Goal: Information Seeking & Learning: Learn about a topic

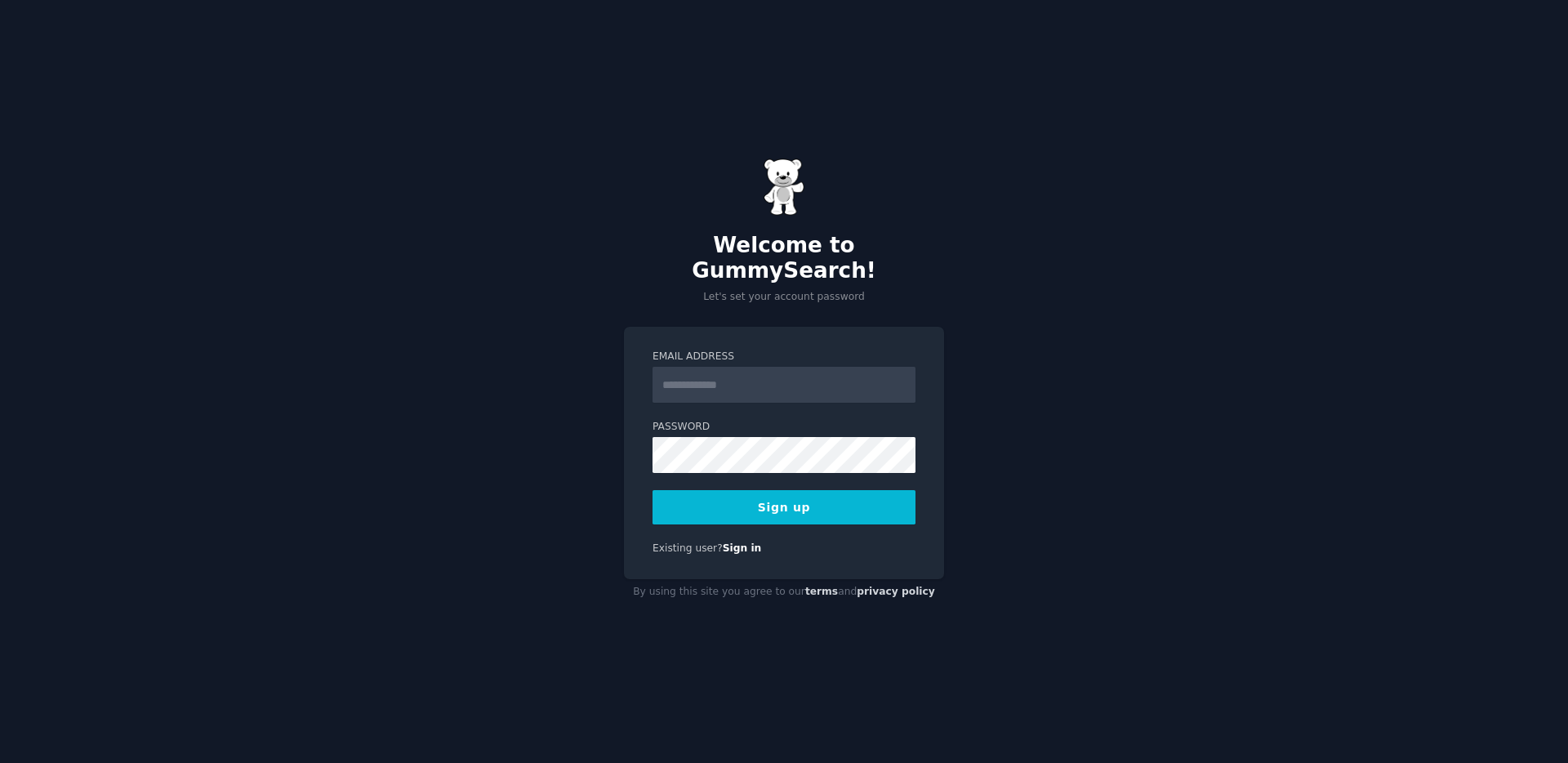
click at [753, 369] on input "Email Address" at bounding box center [784, 384] width 263 height 36
type input "**********"
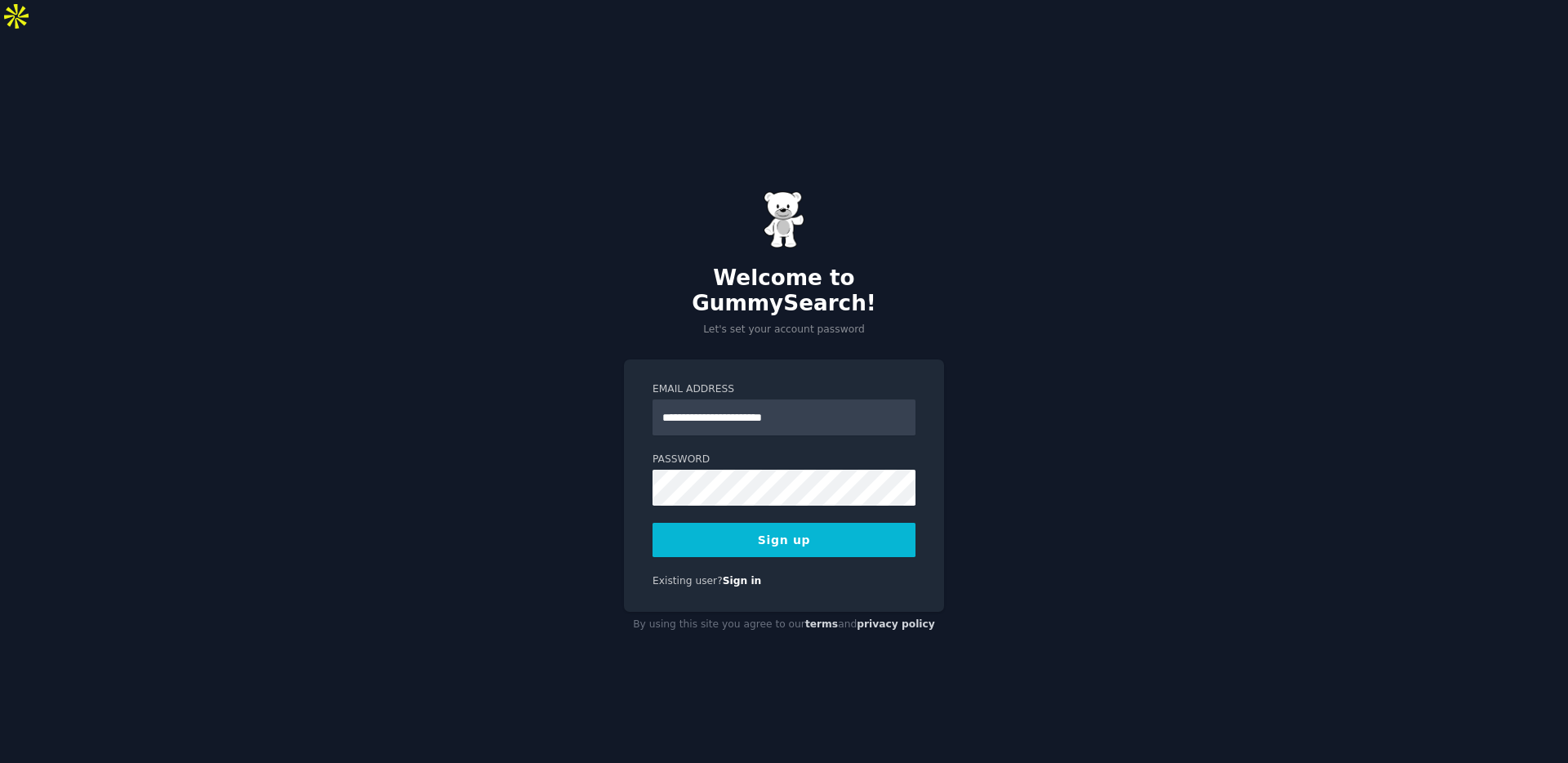
click at [799, 523] on button "Sign up" at bounding box center [784, 539] width 263 height 34
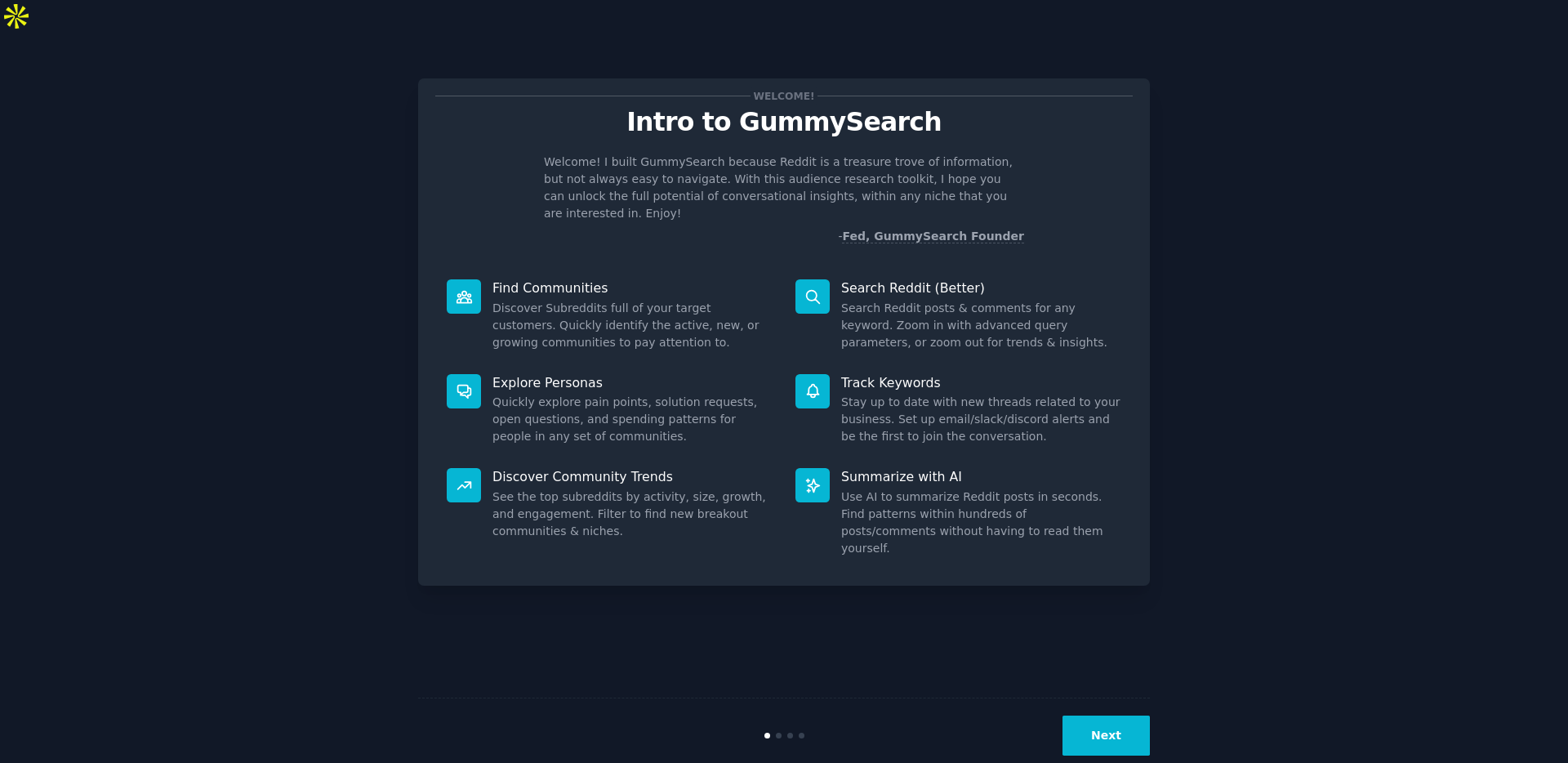
click at [1121, 715] on button "Next" at bounding box center [1106, 735] width 87 height 40
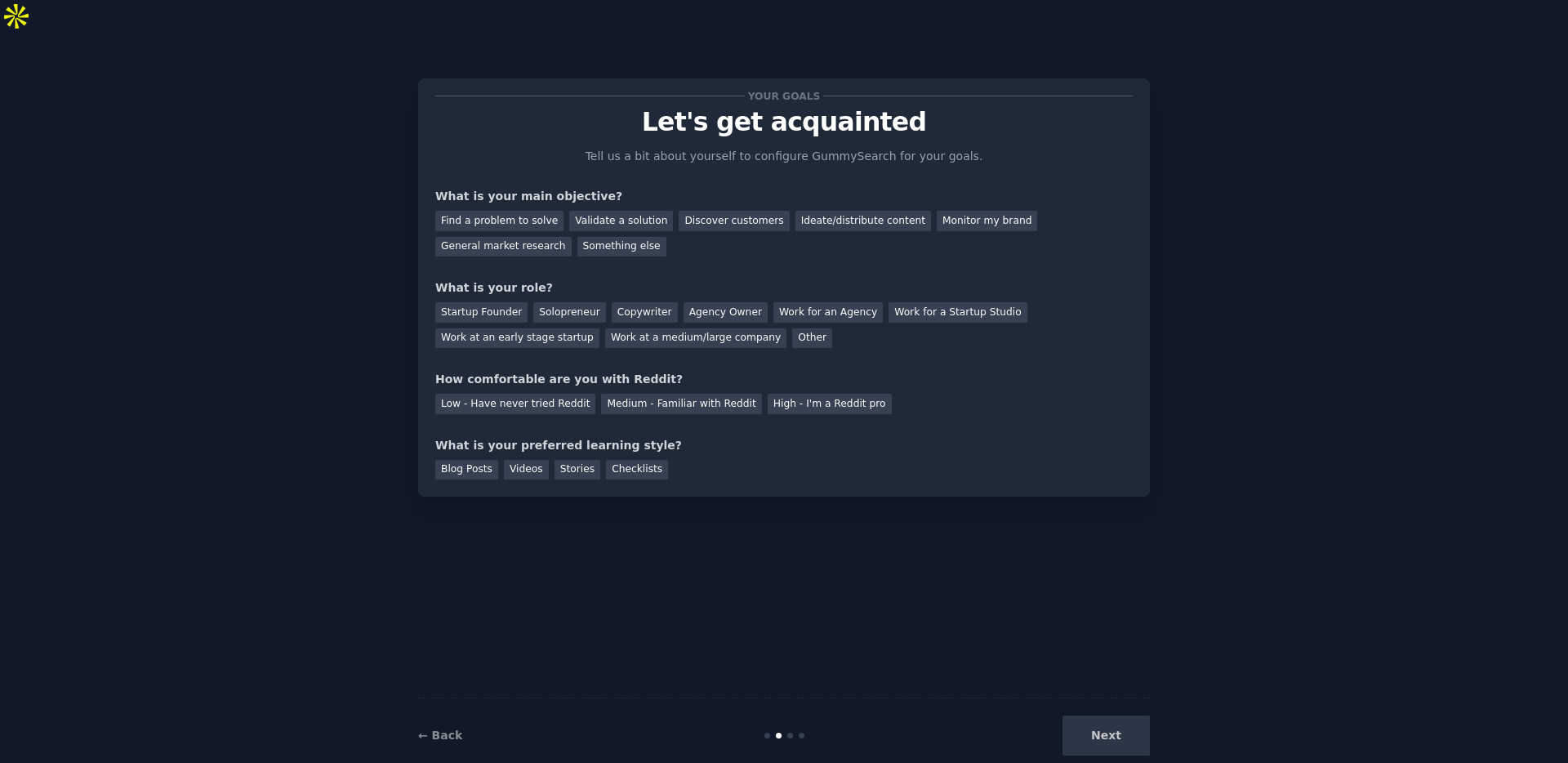
click at [1116, 715] on div "Next" at bounding box center [1028, 735] width 244 height 40
click at [1113, 715] on div "Next" at bounding box center [1028, 735] width 244 height 40
click at [1042, 547] on div "Your goals Let's get acquainted Tell us a bit about yourself to configure Gummy…" at bounding box center [784, 414] width 732 height 717
click at [1100, 715] on div "Next" at bounding box center [1028, 735] width 244 height 40
click at [514, 237] on div "General market research" at bounding box center [503, 247] width 136 height 20
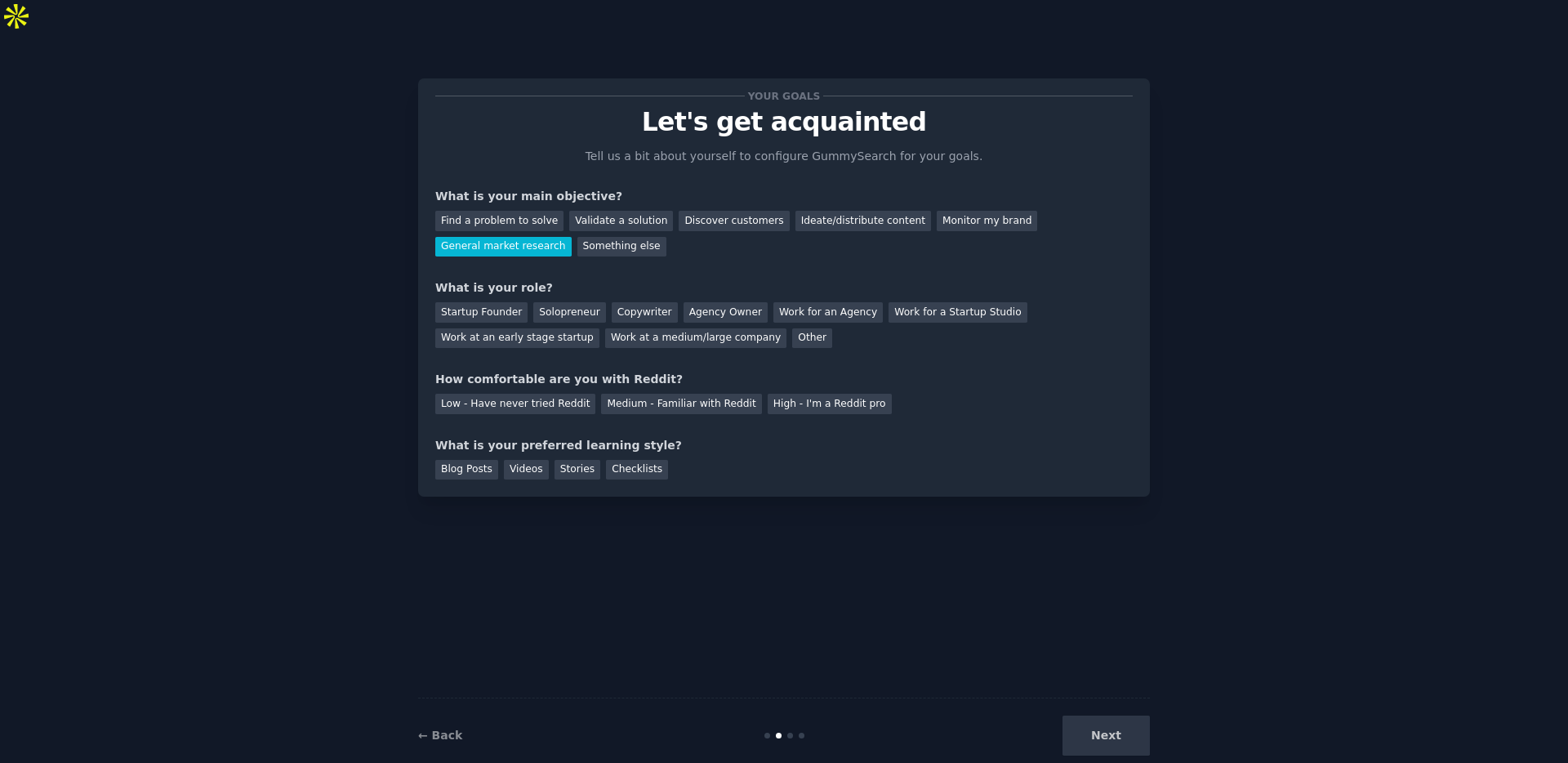
click at [747, 211] on div "Discover customers" at bounding box center [733, 221] width 111 height 20
click at [553, 237] on div "General market research" at bounding box center [503, 247] width 136 height 20
click at [802, 302] on div "Work for an Agency" at bounding box center [828, 312] width 110 height 20
click at [667, 394] on div "Medium - Familiar with Reddit" at bounding box center [681, 404] width 160 height 20
click at [619, 460] on div "Checklists" at bounding box center [637, 470] width 62 height 20
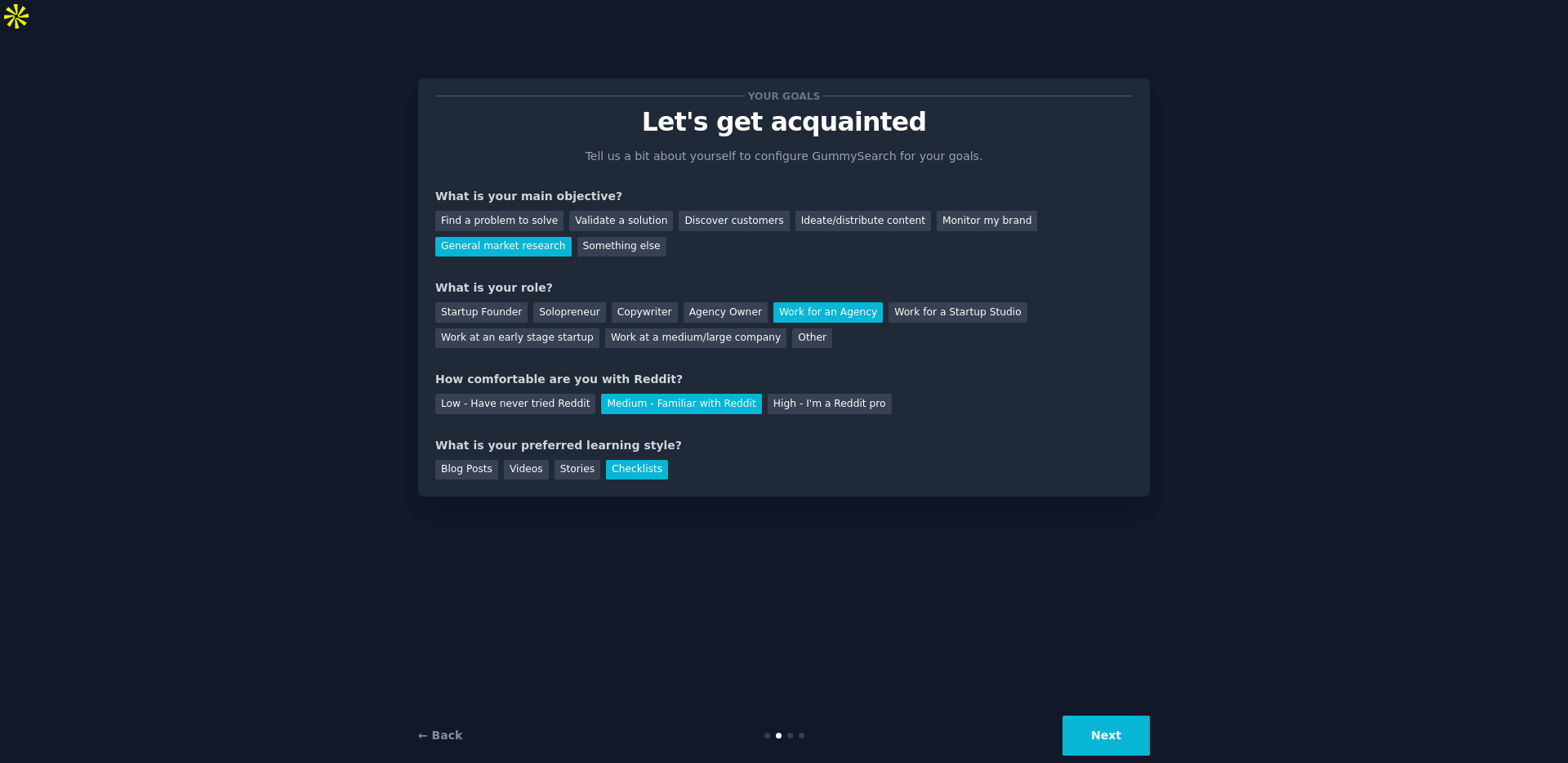
click at [1131, 715] on button "Next" at bounding box center [1106, 735] width 87 height 40
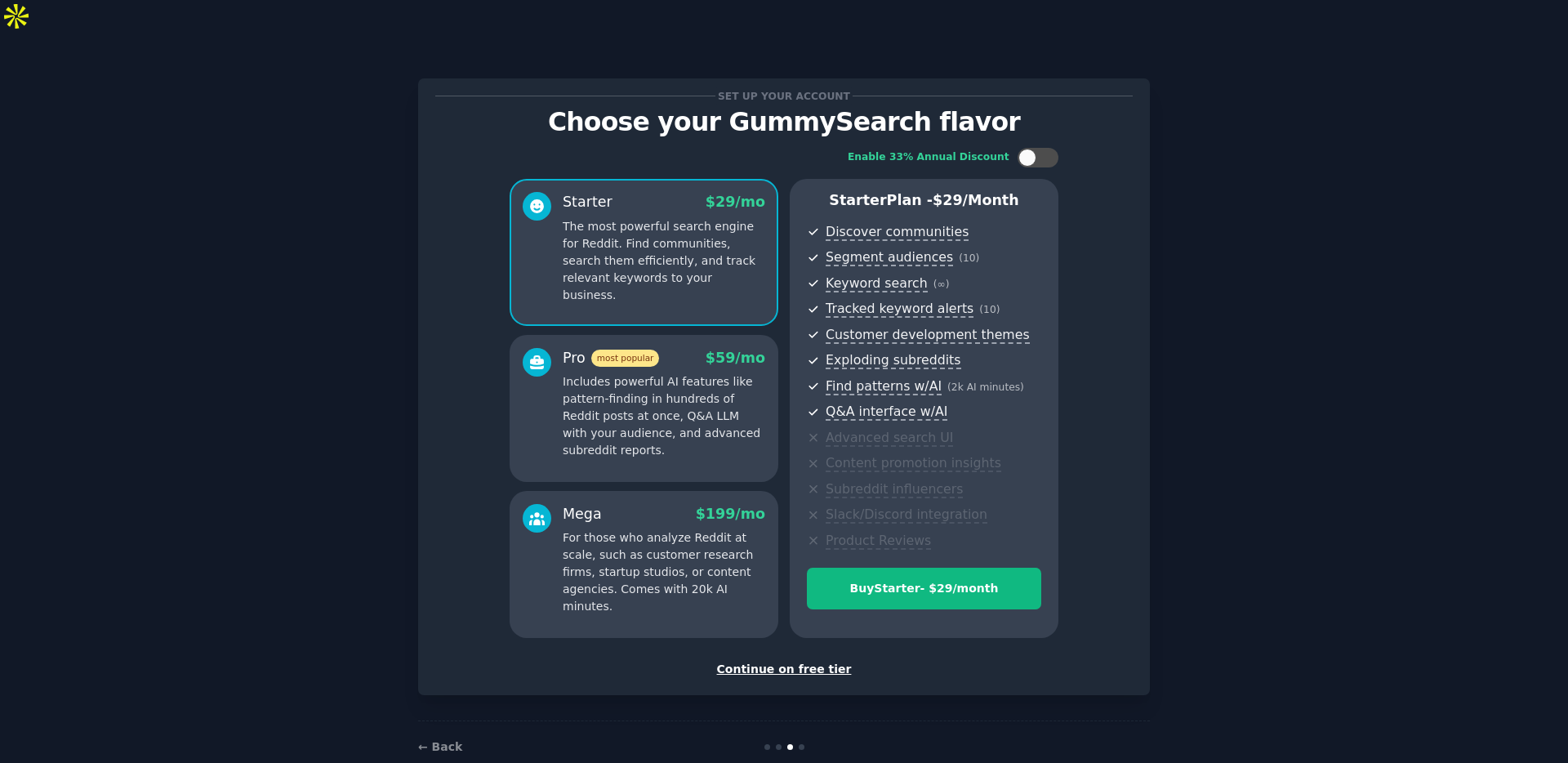
click at [831, 661] on div "Continue on free tier" at bounding box center [784, 669] width 697 height 17
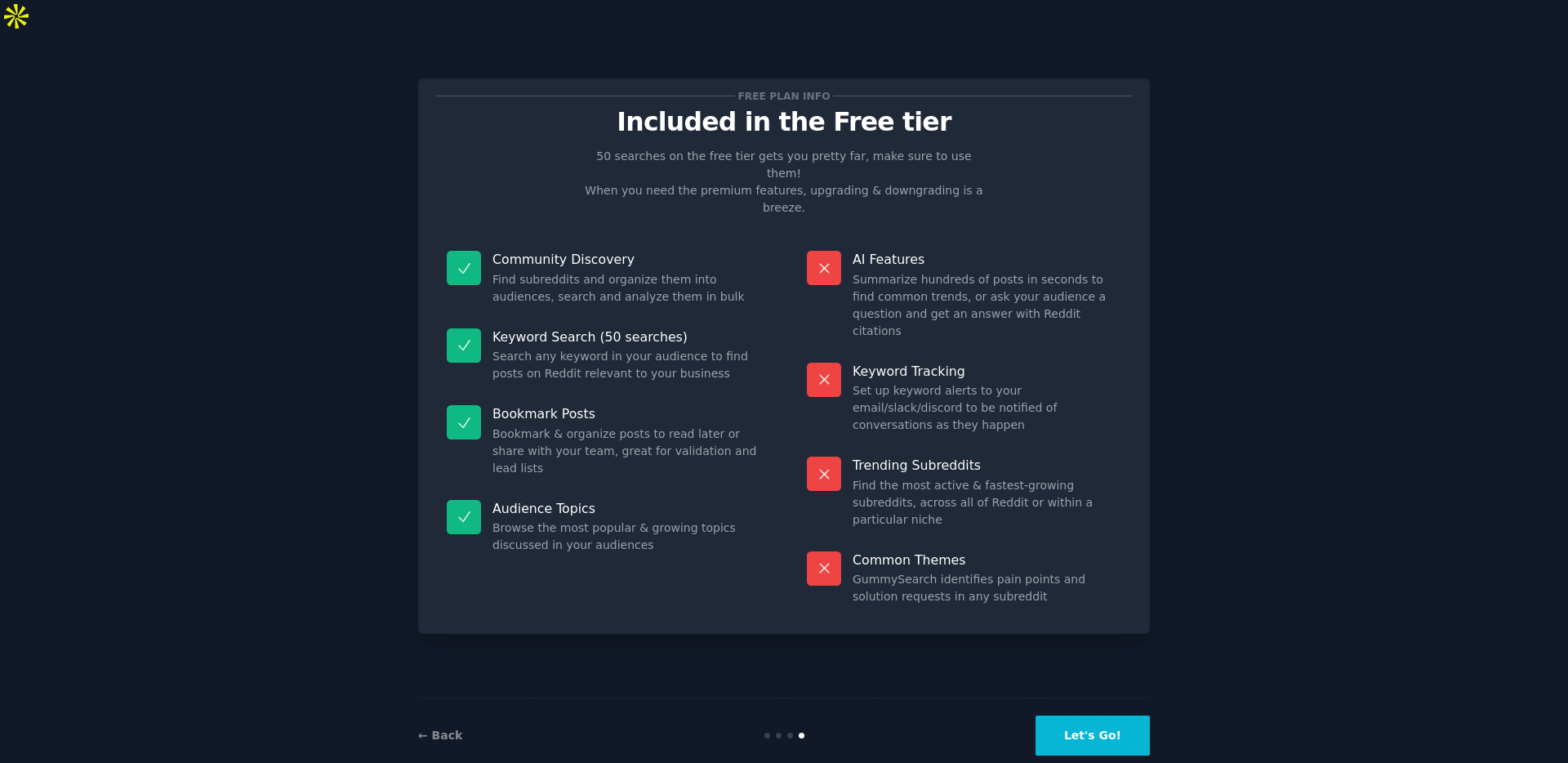
click at [1131, 715] on button "Let's Go!" at bounding box center [1092, 735] width 115 height 40
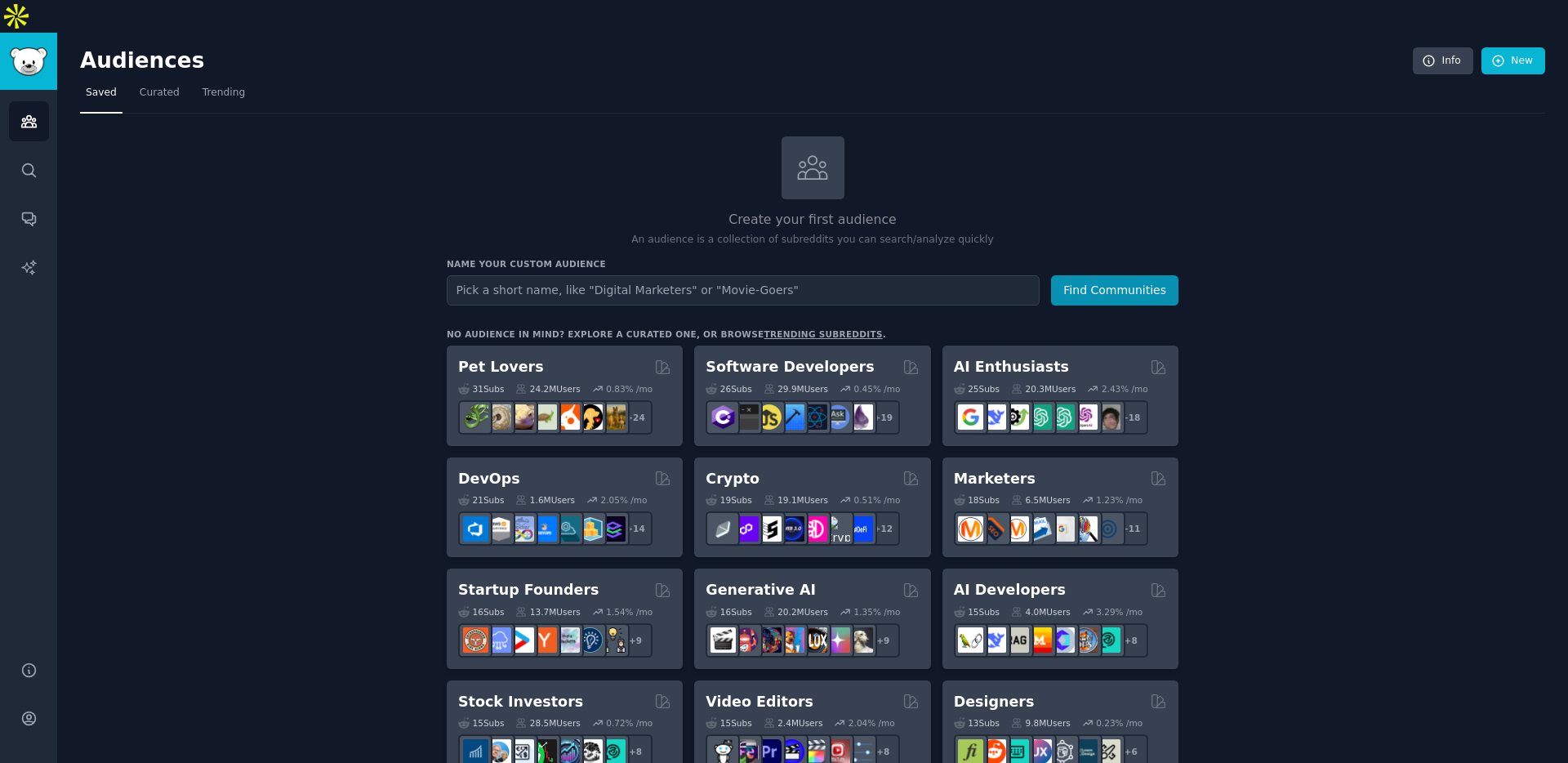
click at [150, 80] on link "Curated" at bounding box center [159, 97] width 51 height 34
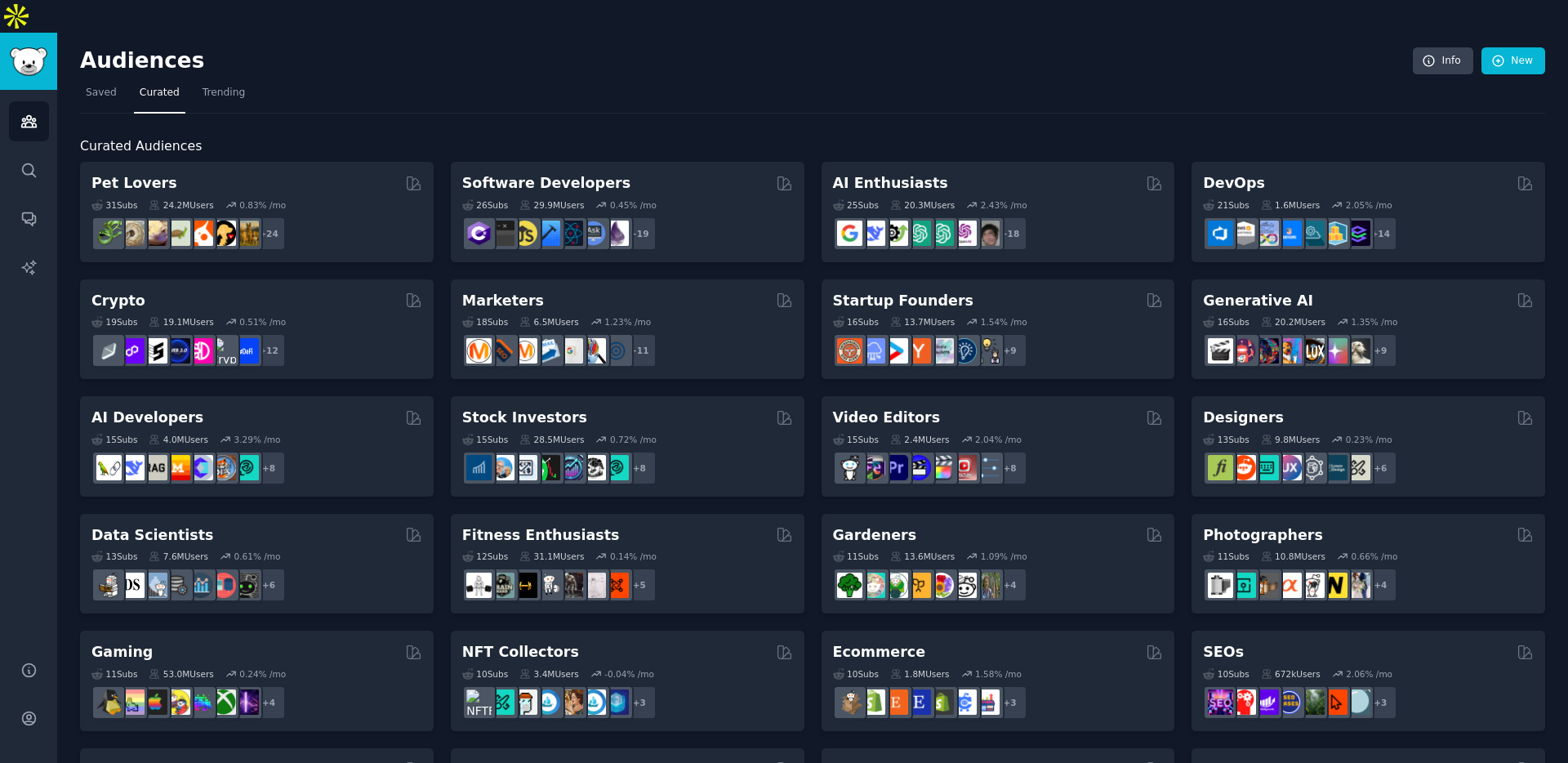
click at [238, 80] on link "Trending" at bounding box center [224, 97] width 54 height 34
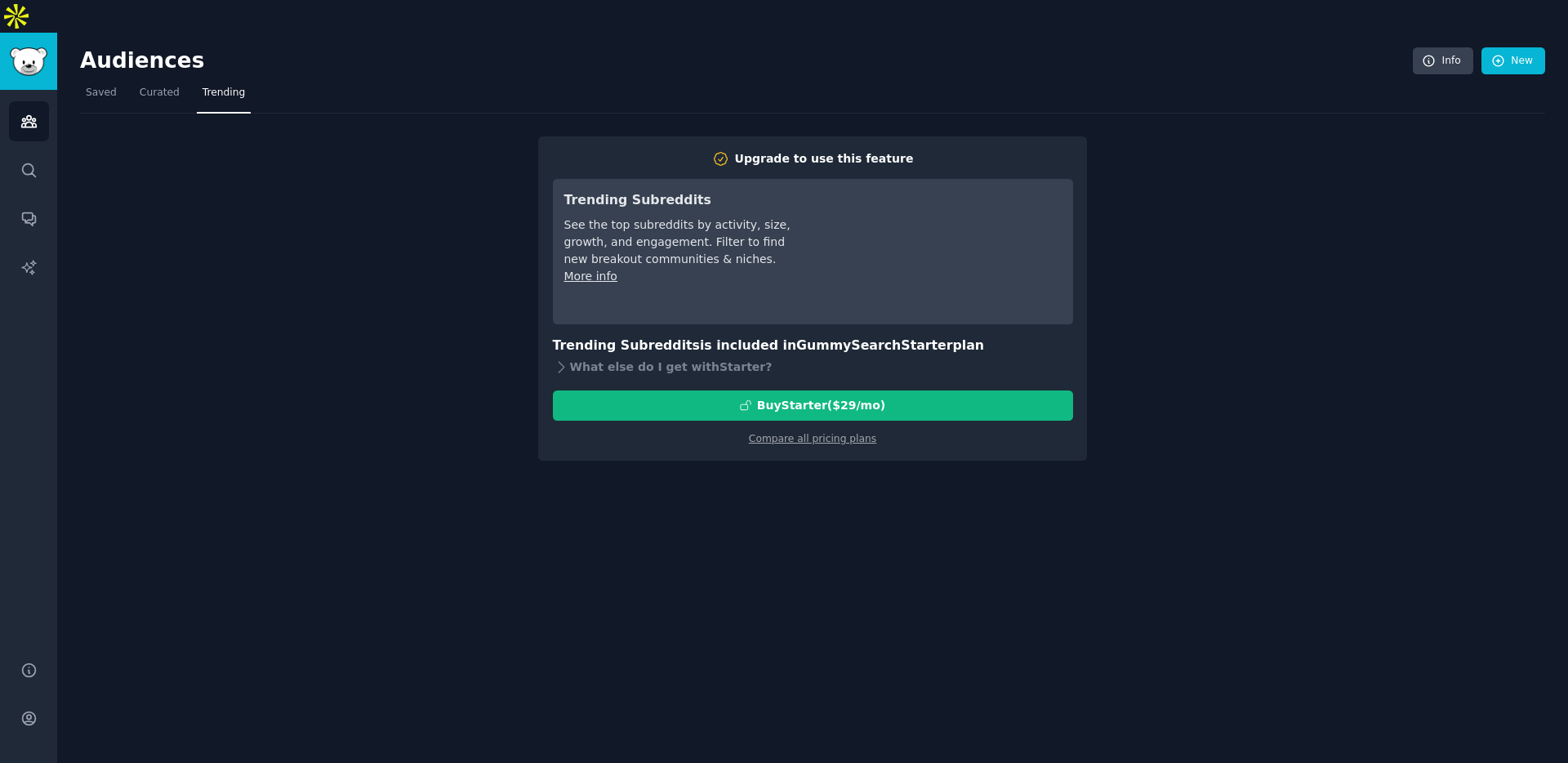
click at [112, 85] on span "Saved" at bounding box center [100, 93] width 31 height 15
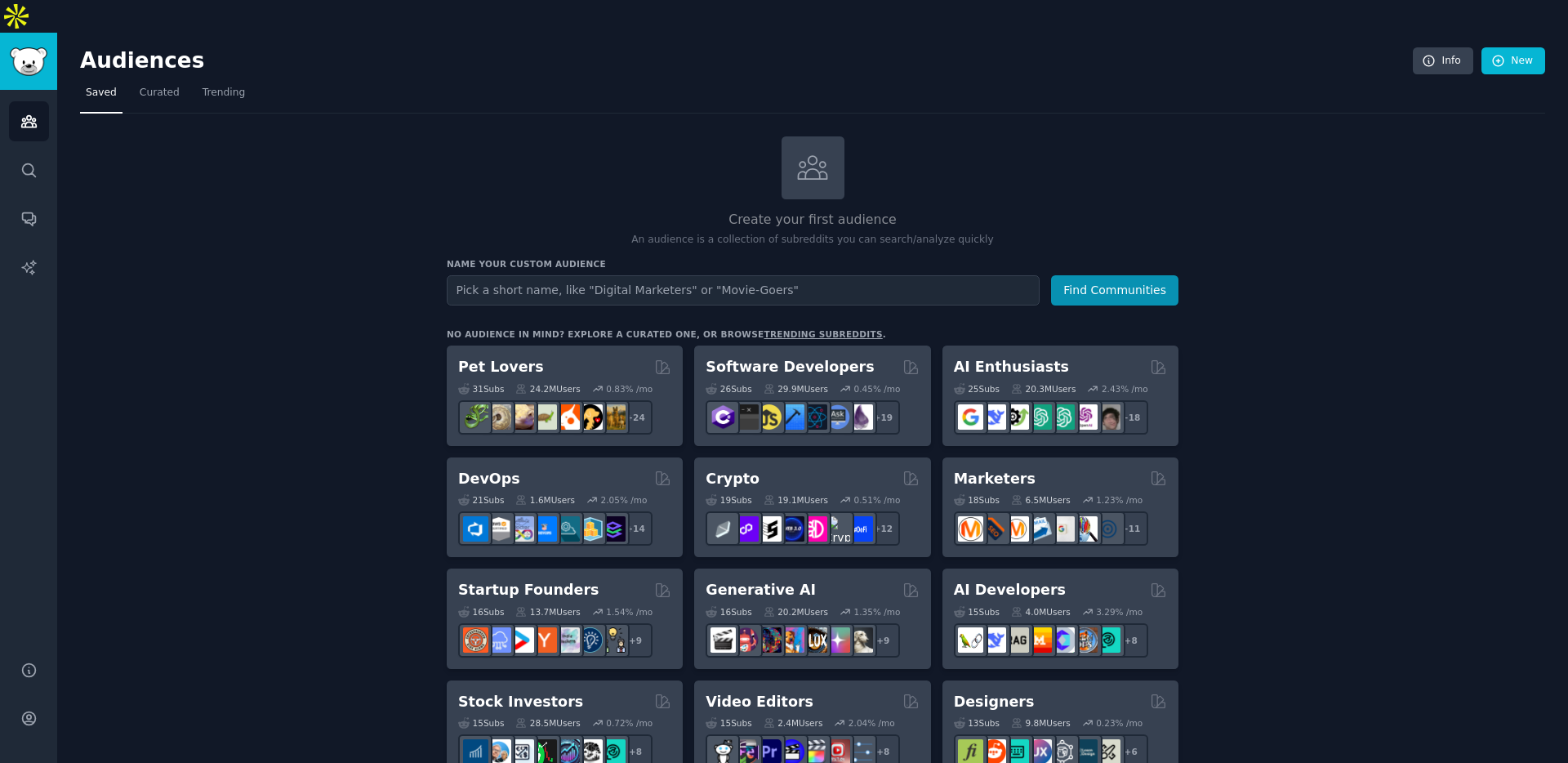
click at [711, 276] on input "text" at bounding box center [743, 291] width 593 height 30
click at [1062, 469] on div "Marketers Curated by GummySearch" at bounding box center [1060, 479] width 213 height 20
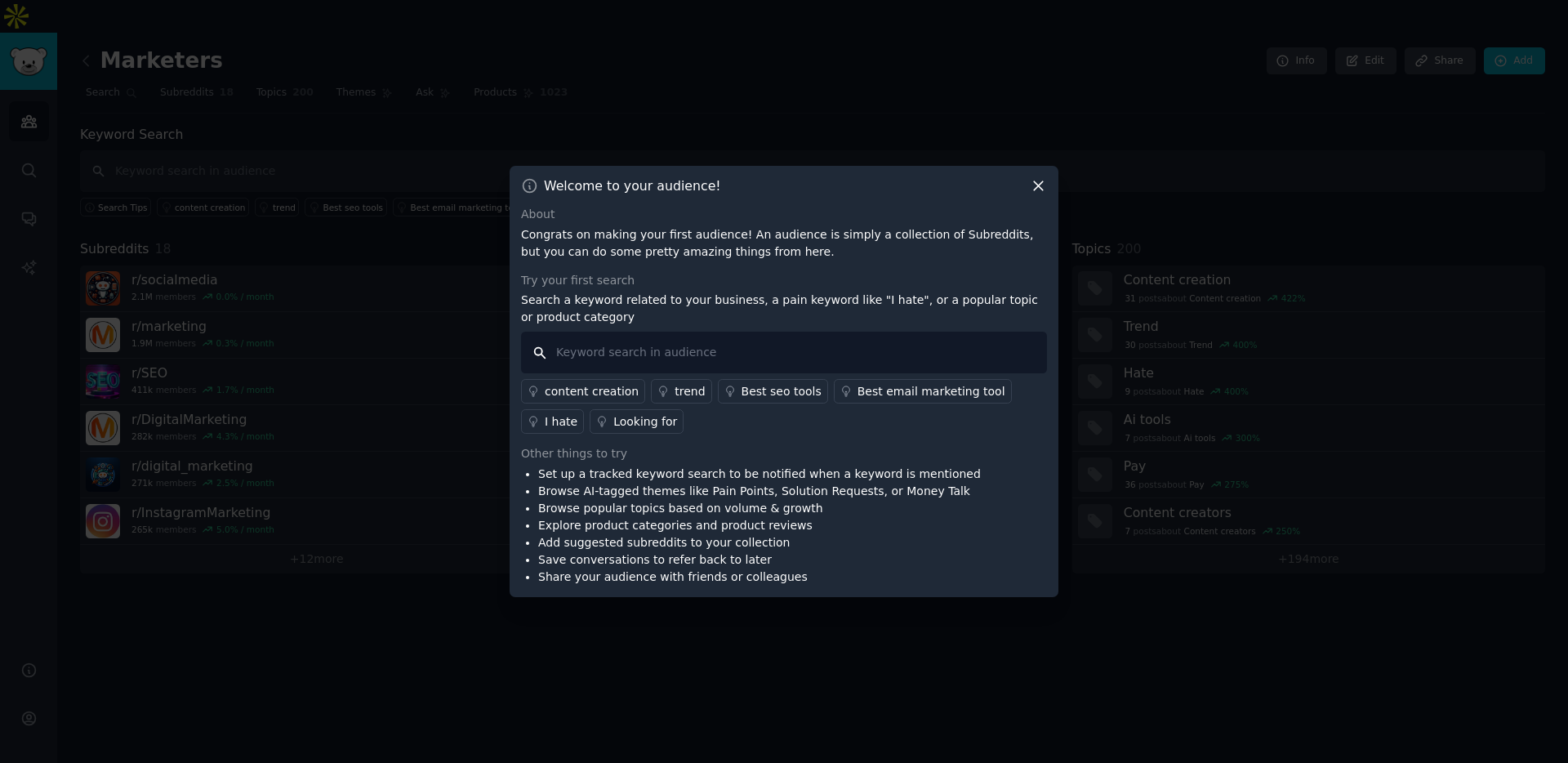
click at [590, 352] on input "text" at bounding box center [784, 353] width 526 height 42
type input "wohlsen construction"
drag, startPoint x: 743, startPoint y: 353, endPoint x: 505, endPoint y: 344, distance: 238.2
click at [505, 344] on div "​ Welcome to your audience! About Congrats on making your first audience! An au…" at bounding box center [784, 381] width 1556 height 763
click at [744, 385] on div "Best seo tools" at bounding box center [782, 391] width 80 height 17
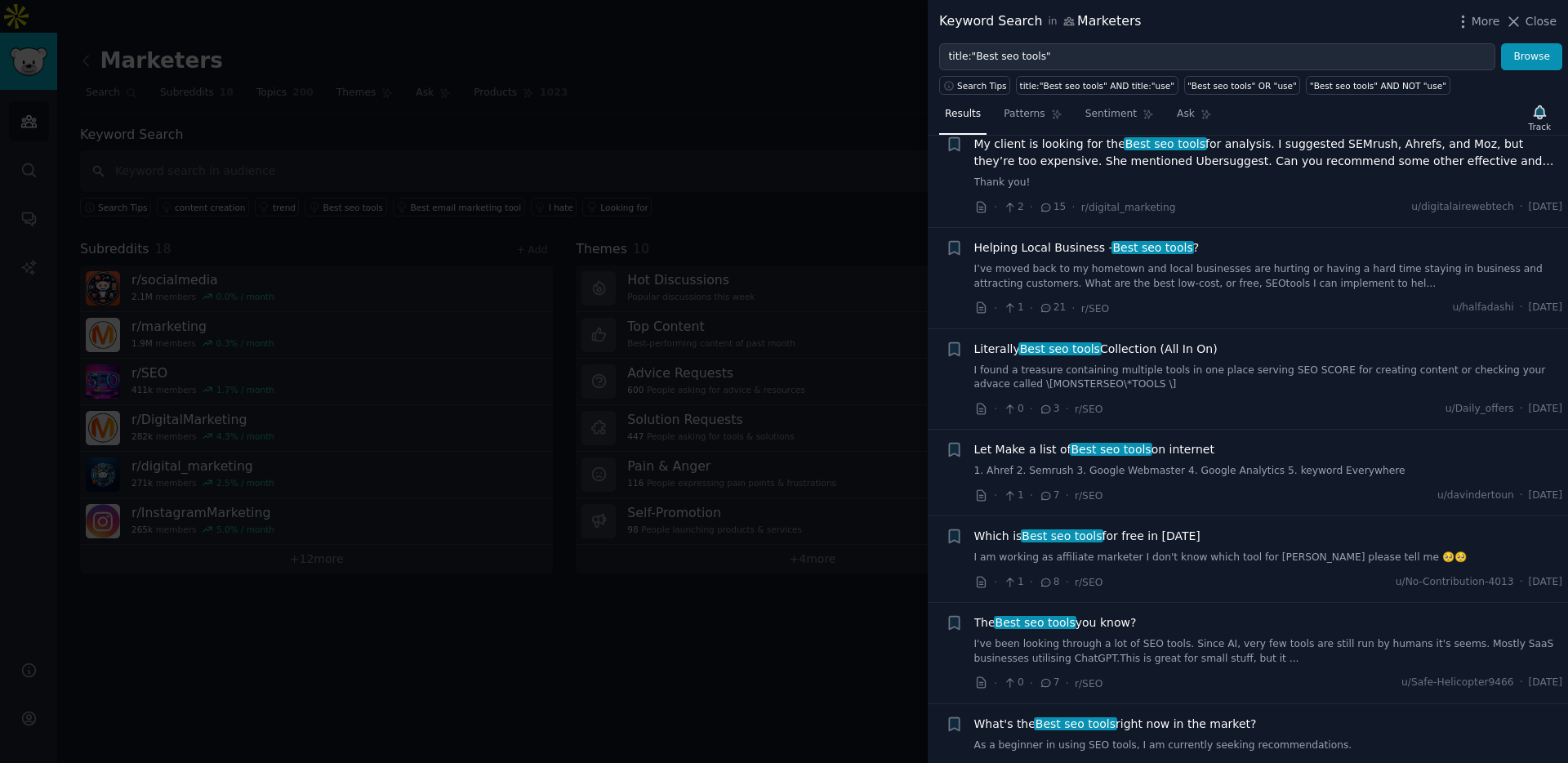
scroll to position [508, 0]
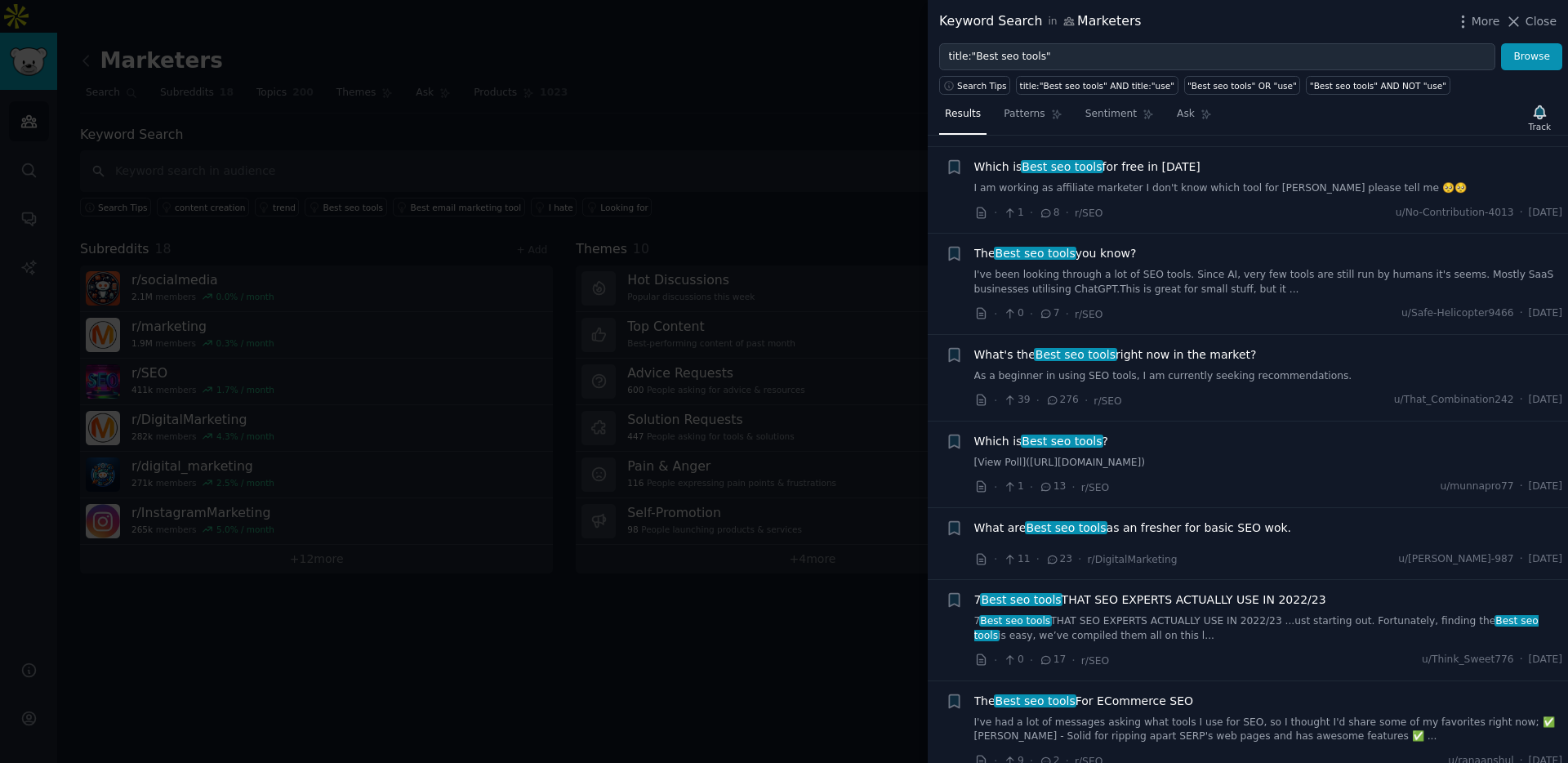
click at [748, 154] on div at bounding box center [784, 381] width 1568 height 763
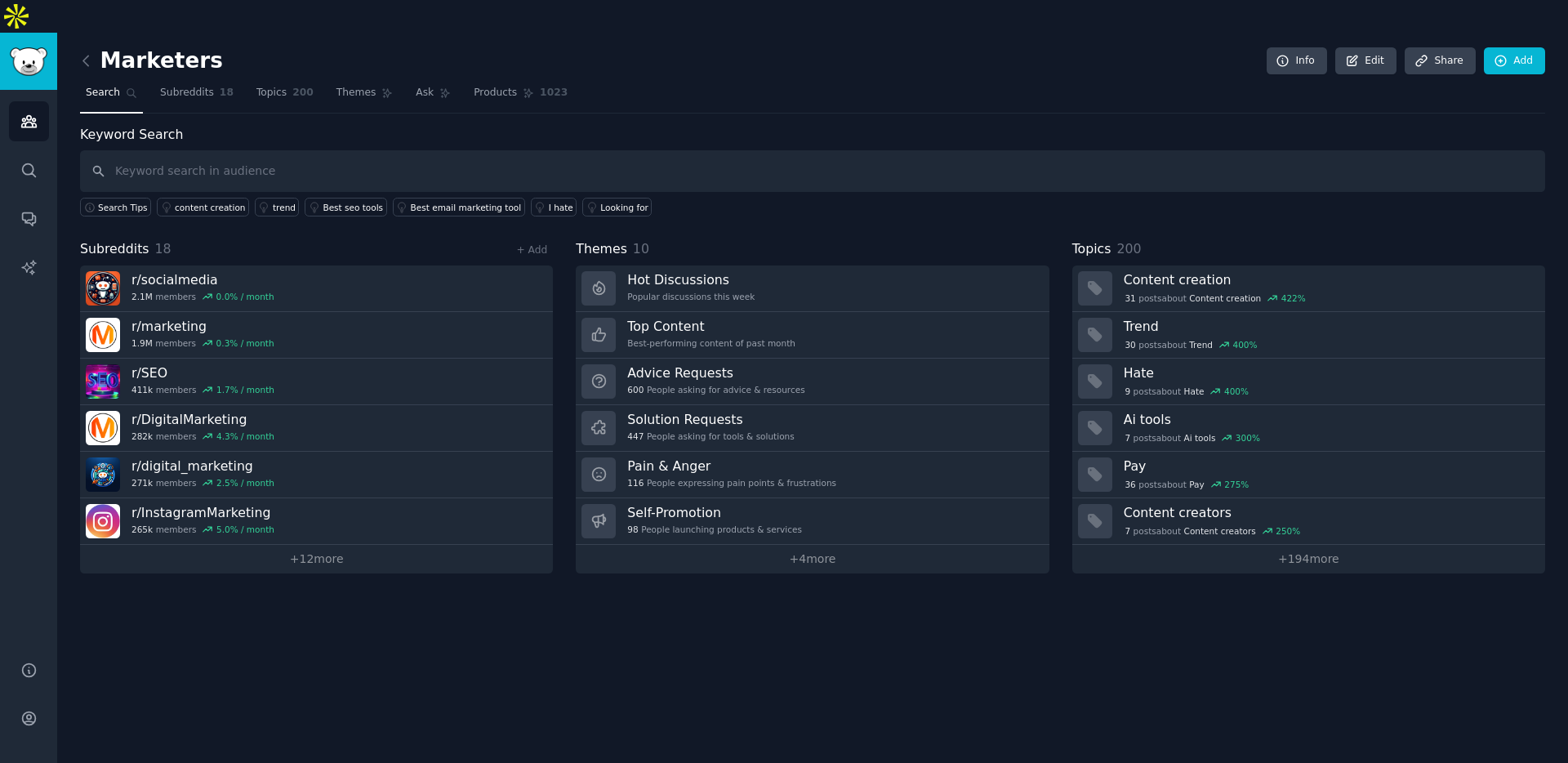
click at [301, 498] on link "r/ InstagramMarketing 265k members 5.0 % / month" at bounding box center [316, 522] width 473 height 47
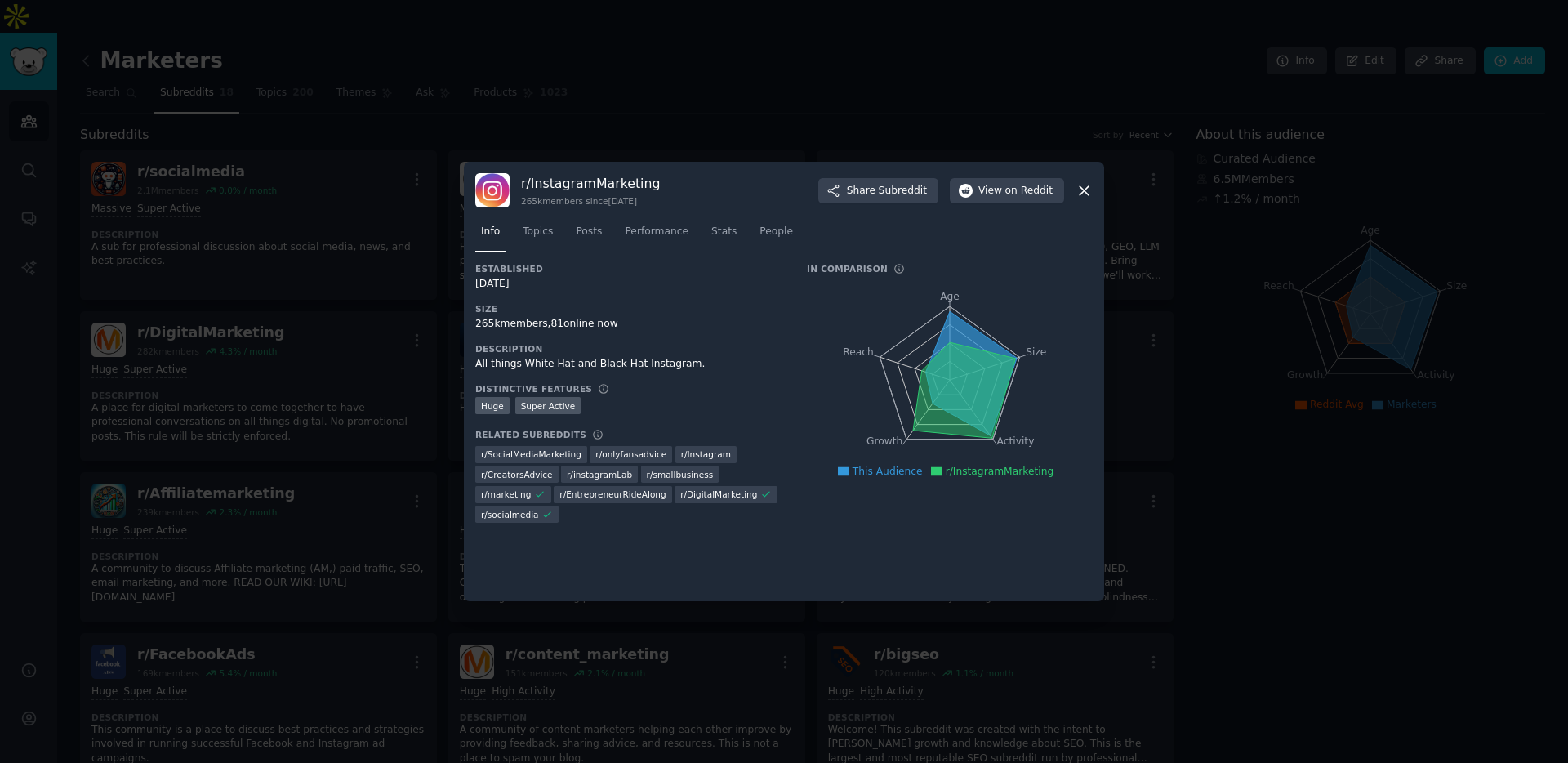
click at [590, 241] on link "Posts" at bounding box center [589, 235] width 38 height 34
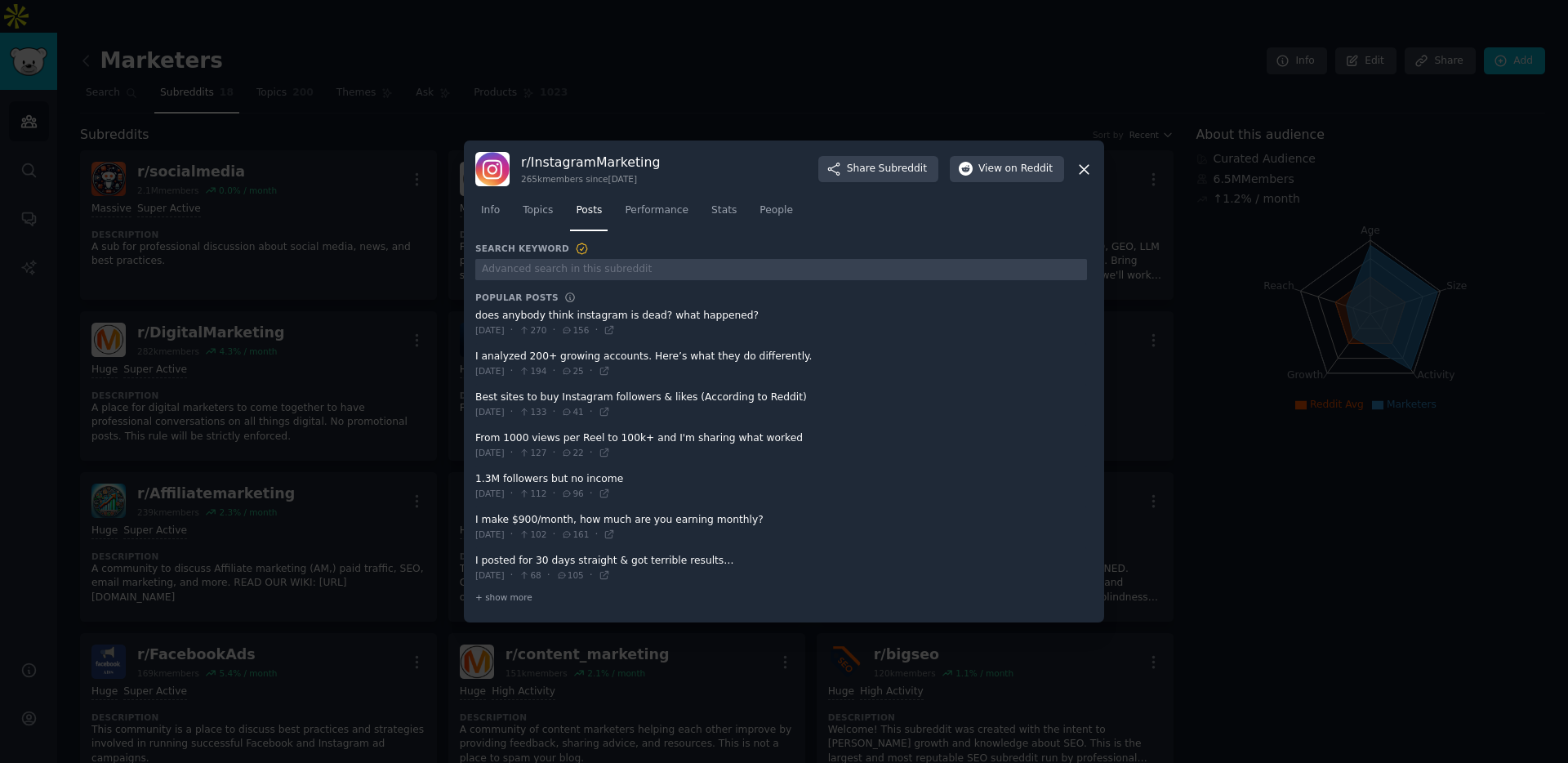
click at [513, 323] on span "·" at bounding box center [512, 331] width 3 height 15
click at [542, 317] on span at bounding box center [781, 323] width 612 height 40
click at [535, 207] on span "Topics" at bounding box center [537, 211] width 30 height 15
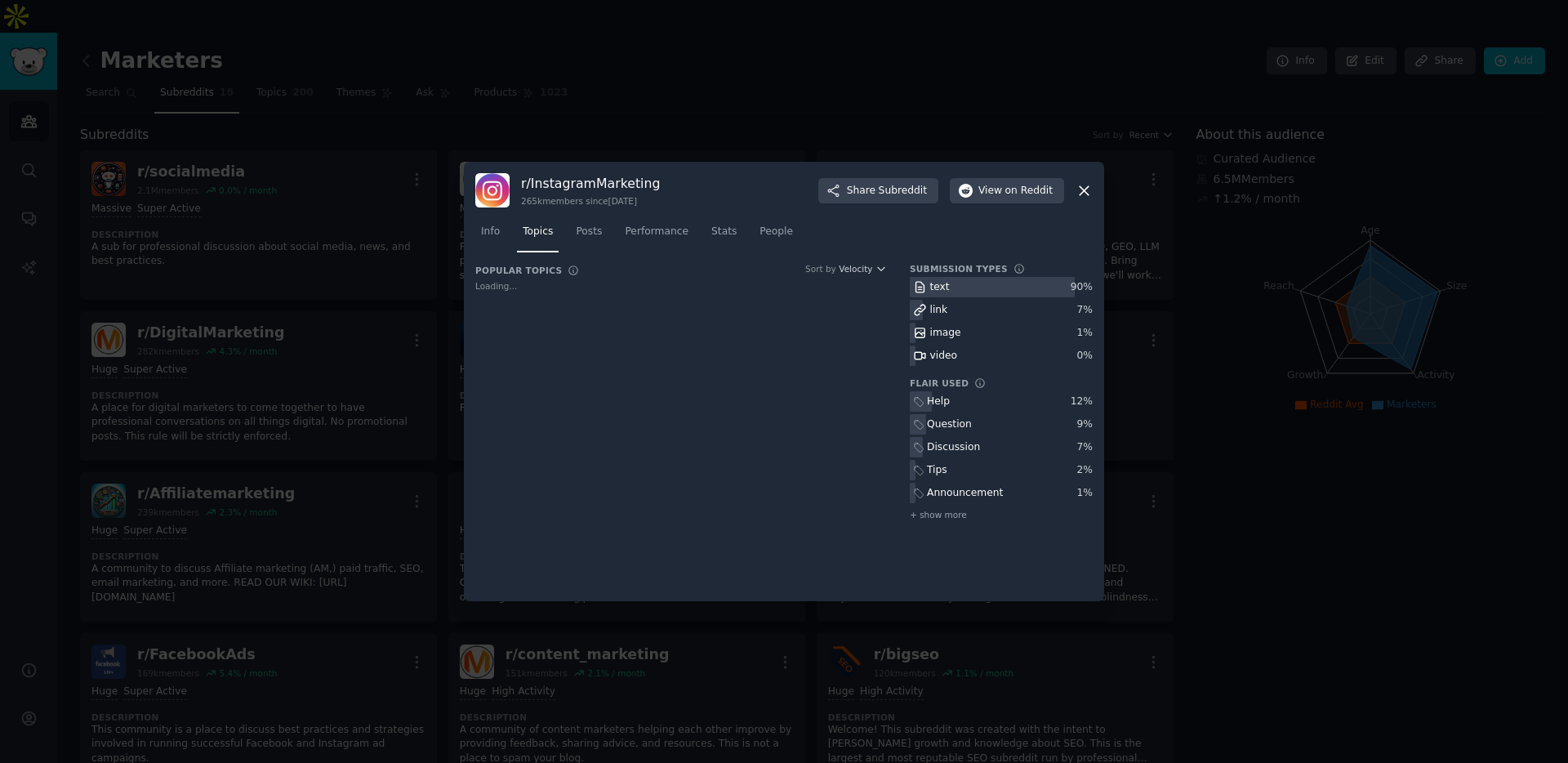
click at [686, 237] on span "Performance" at bounding box center [656, 232] width 64 height 15
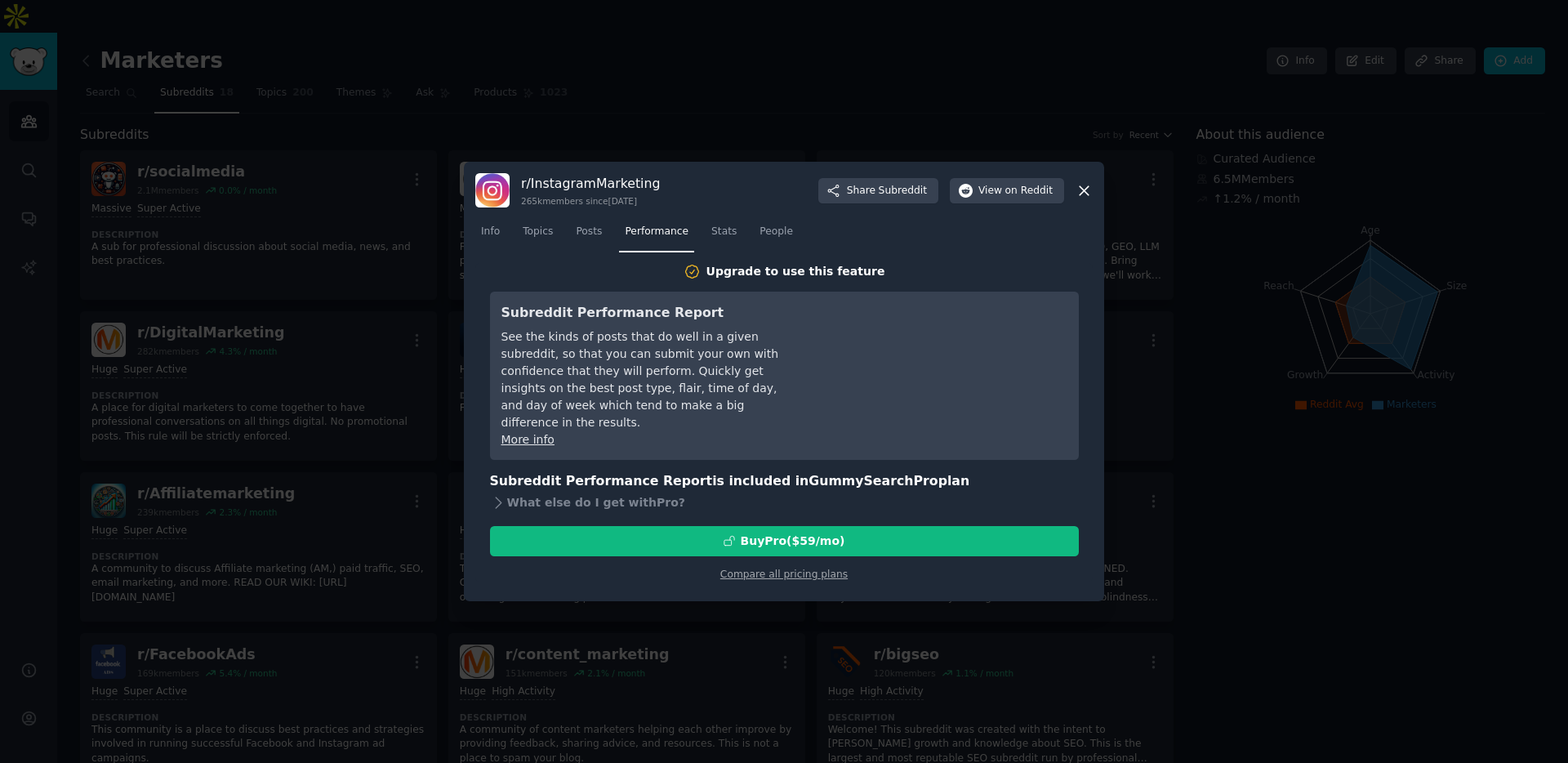
click at [766, 238] on span "People" at bounding box center [776, 232] width 33 height 15
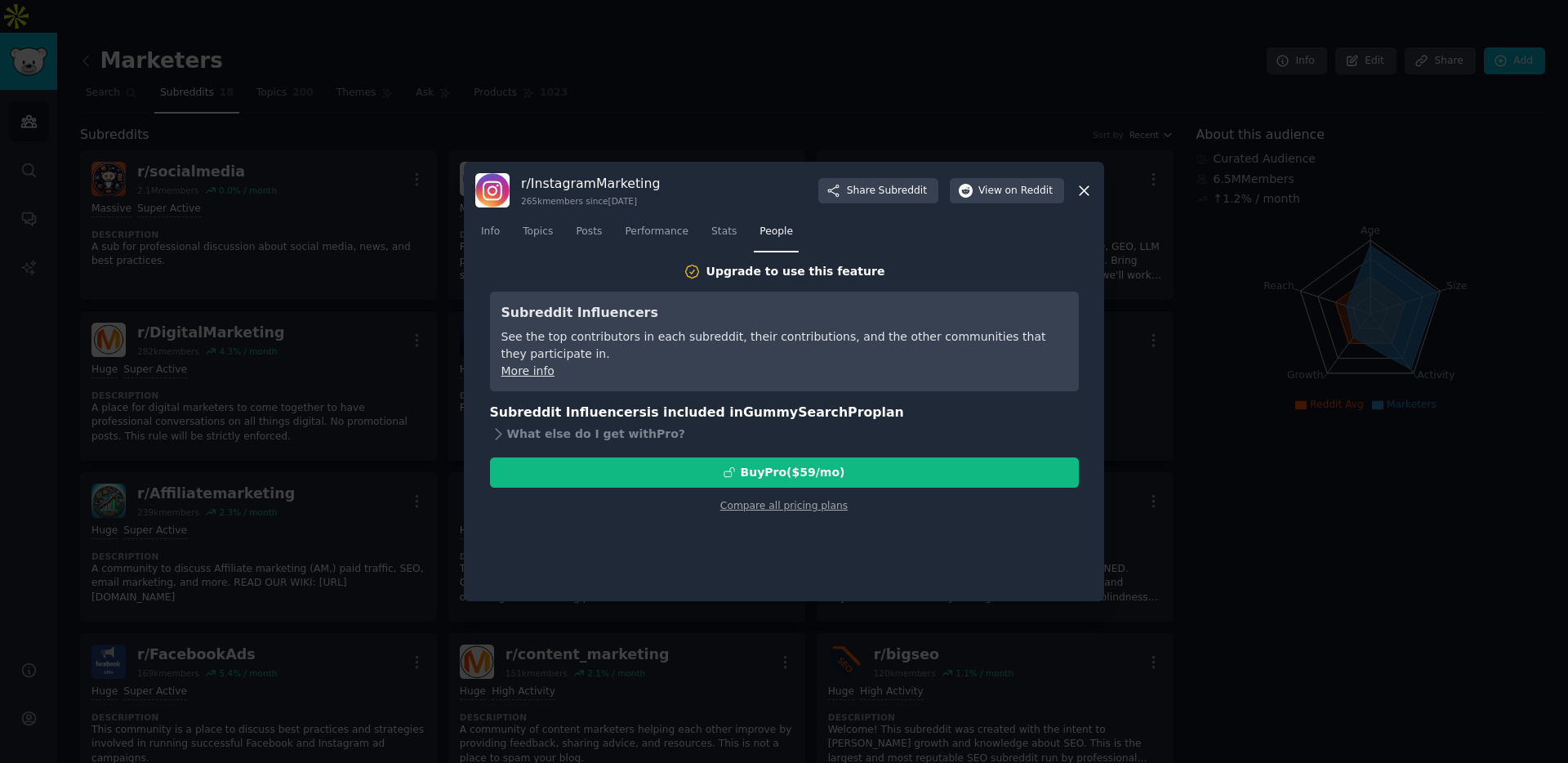
click at [492, 235] on span "Info" at bounding box center [490, 232] width 18 height 15
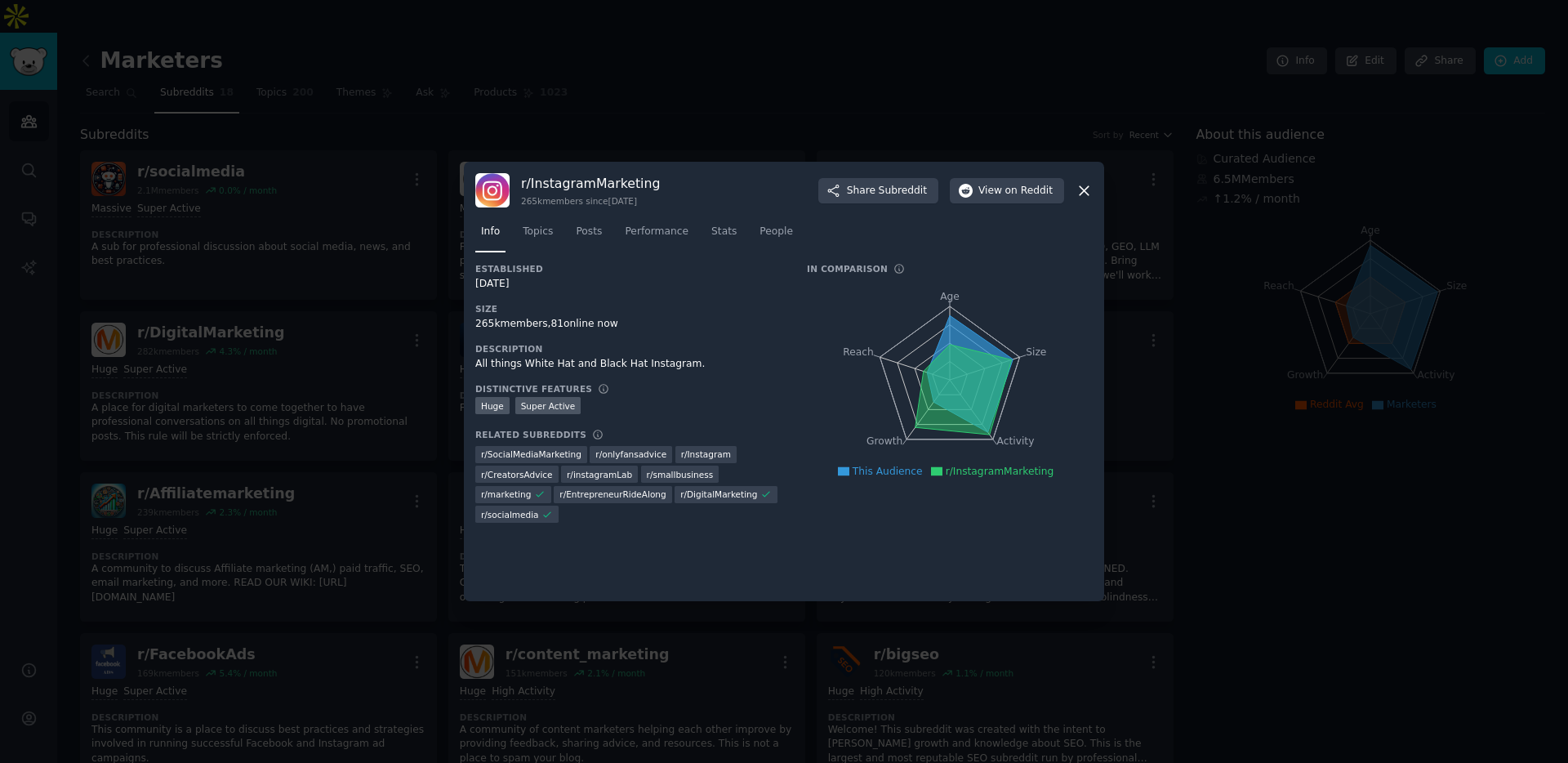
click at [1082, 194] on icon at bounding box center [1083, 190] width 17 height 17
